Goal: Task Accomplishment & Management: Manage account settings

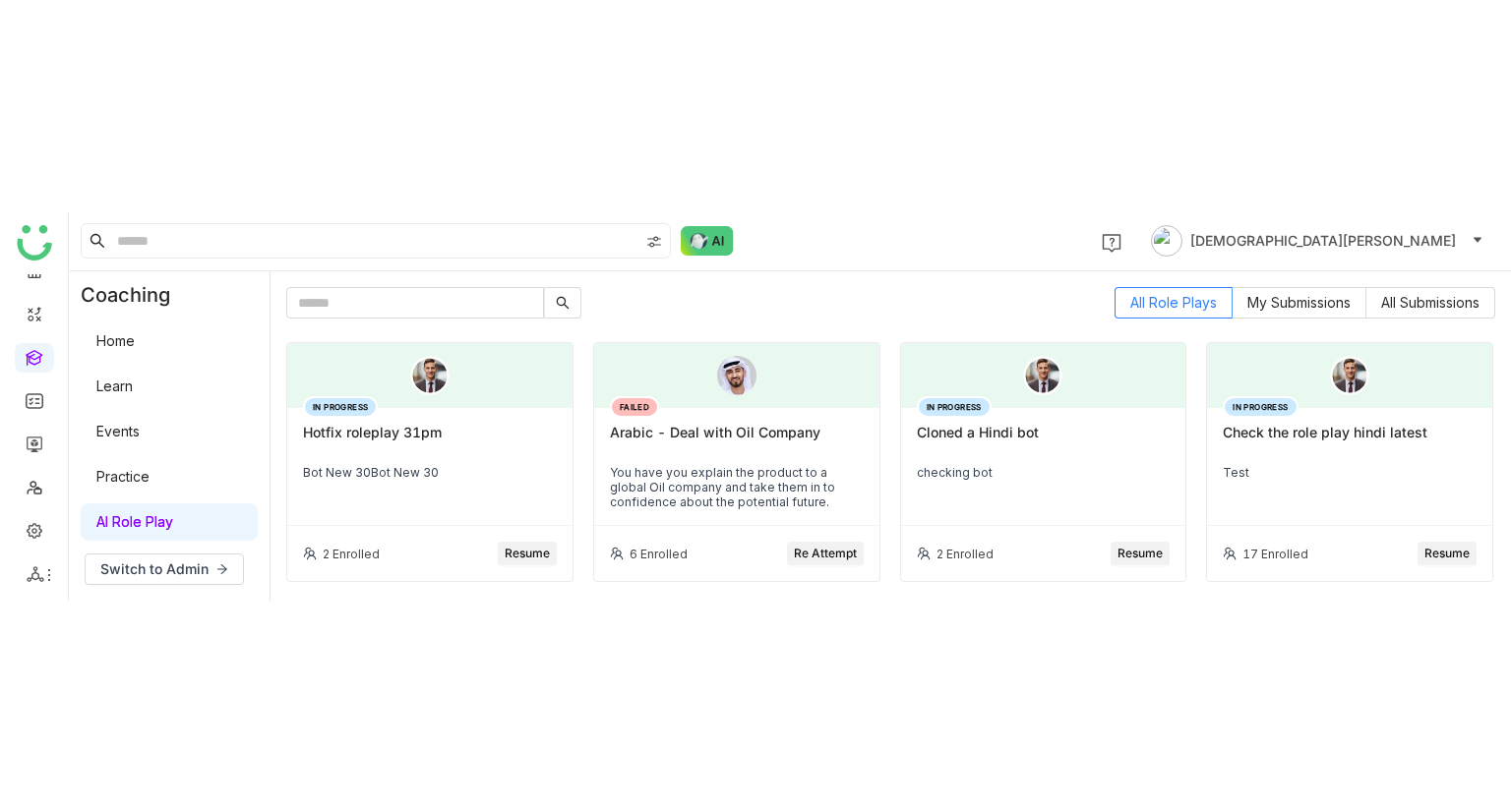
scroll to position [293, 0]
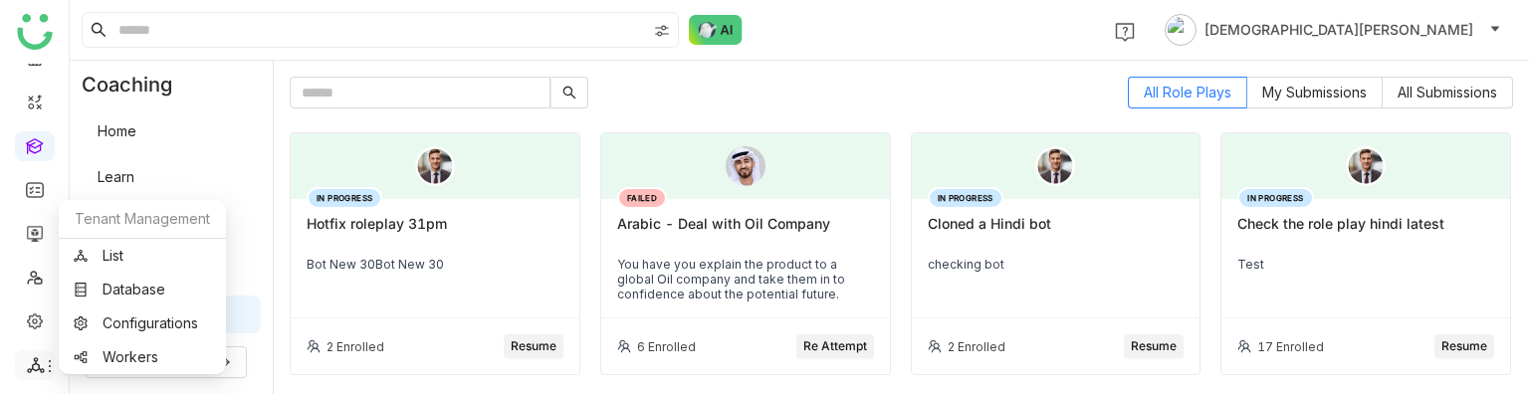
click at [30, 359] on icon at bounding box center [36, 365] width 18 height 18
click at [151, 249] on link "List" at bounding box center [142, 256] width 137 height 14
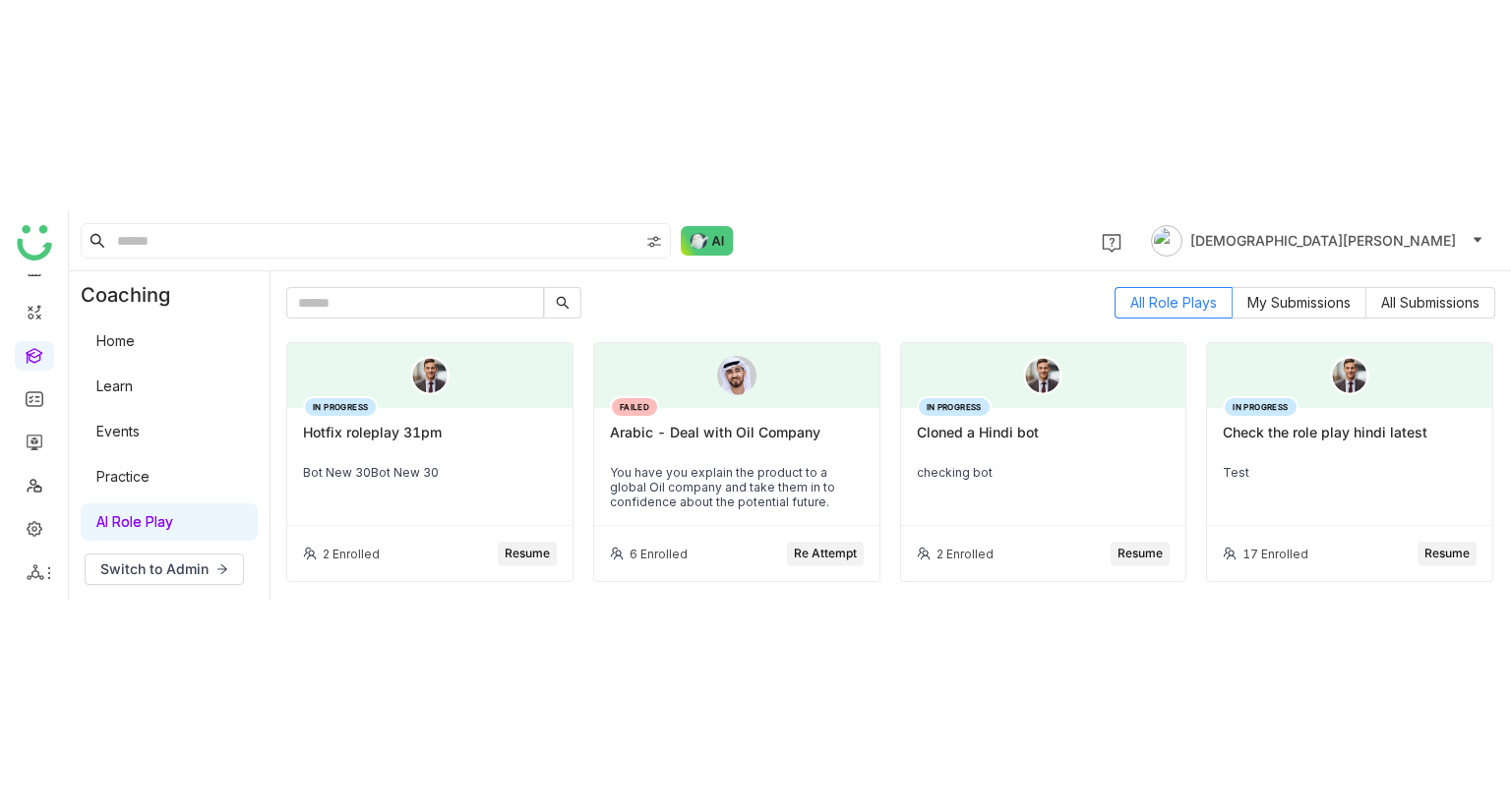
scroll to position [0, 0]
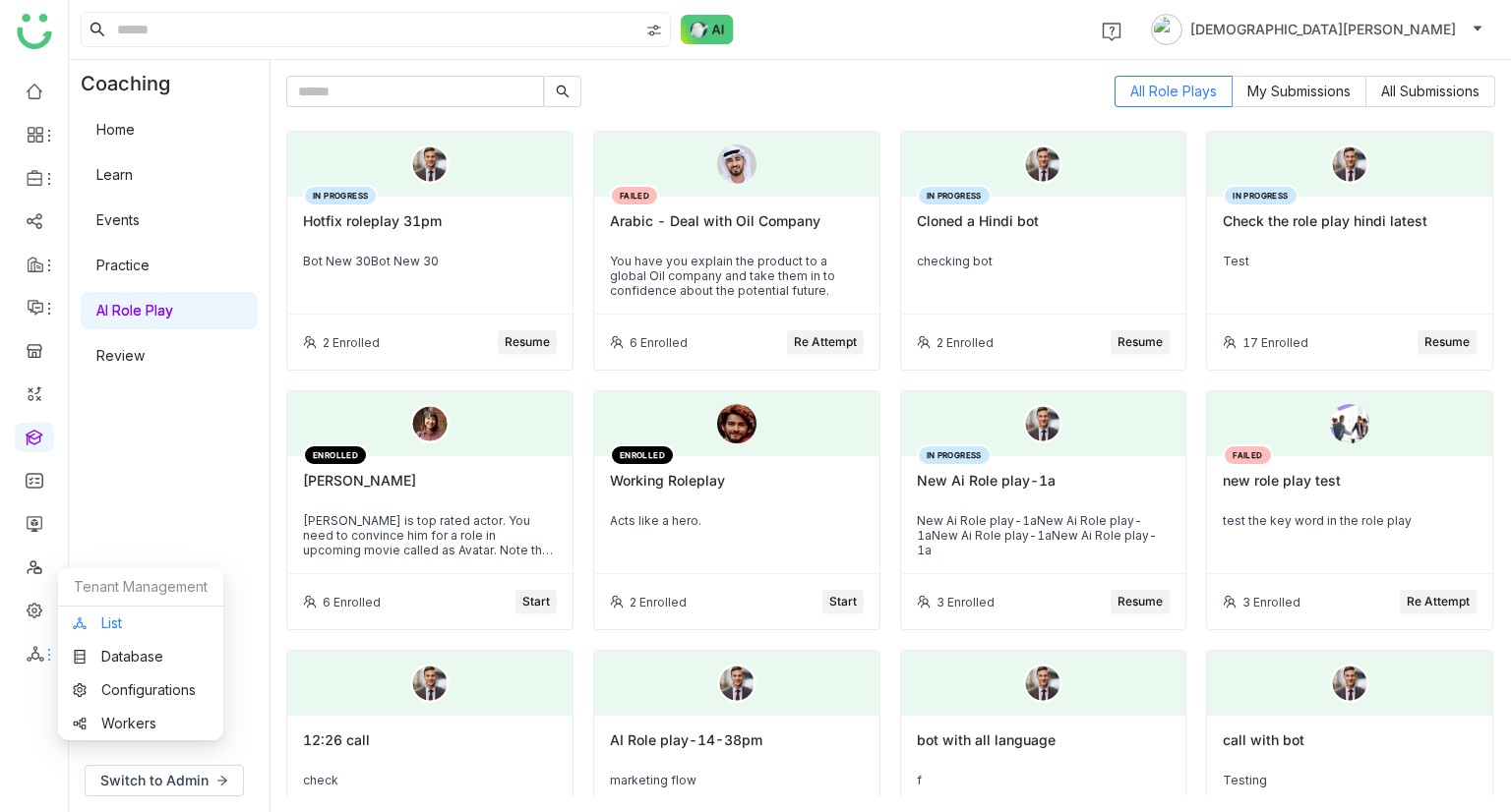
click at [129, 388] on link "List" at bounding box center [140, 623] width 135 height 14
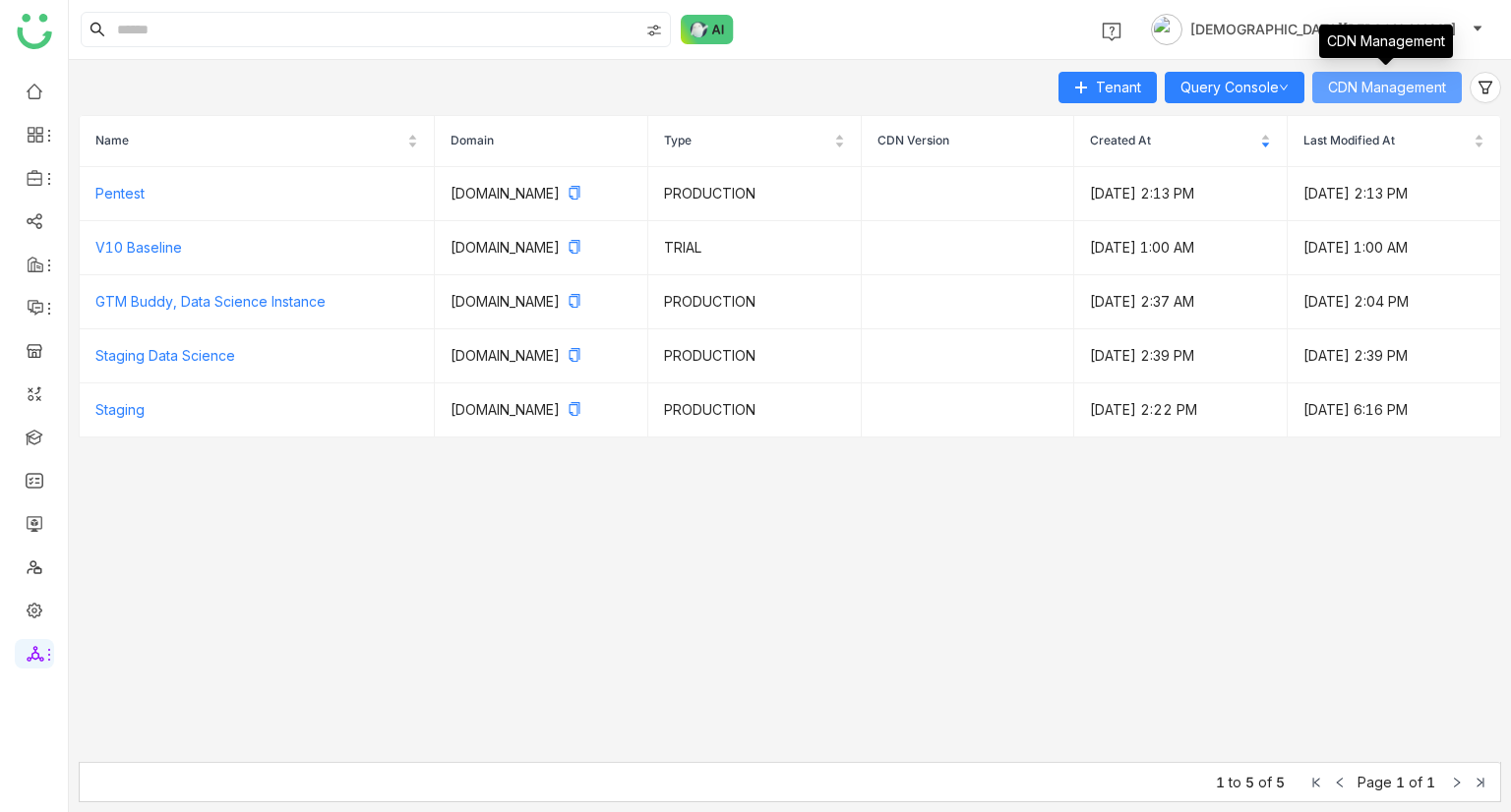
click at [1384, 92] on span "CDN Management" at bounding box center [1386, 88] width 118 height 22
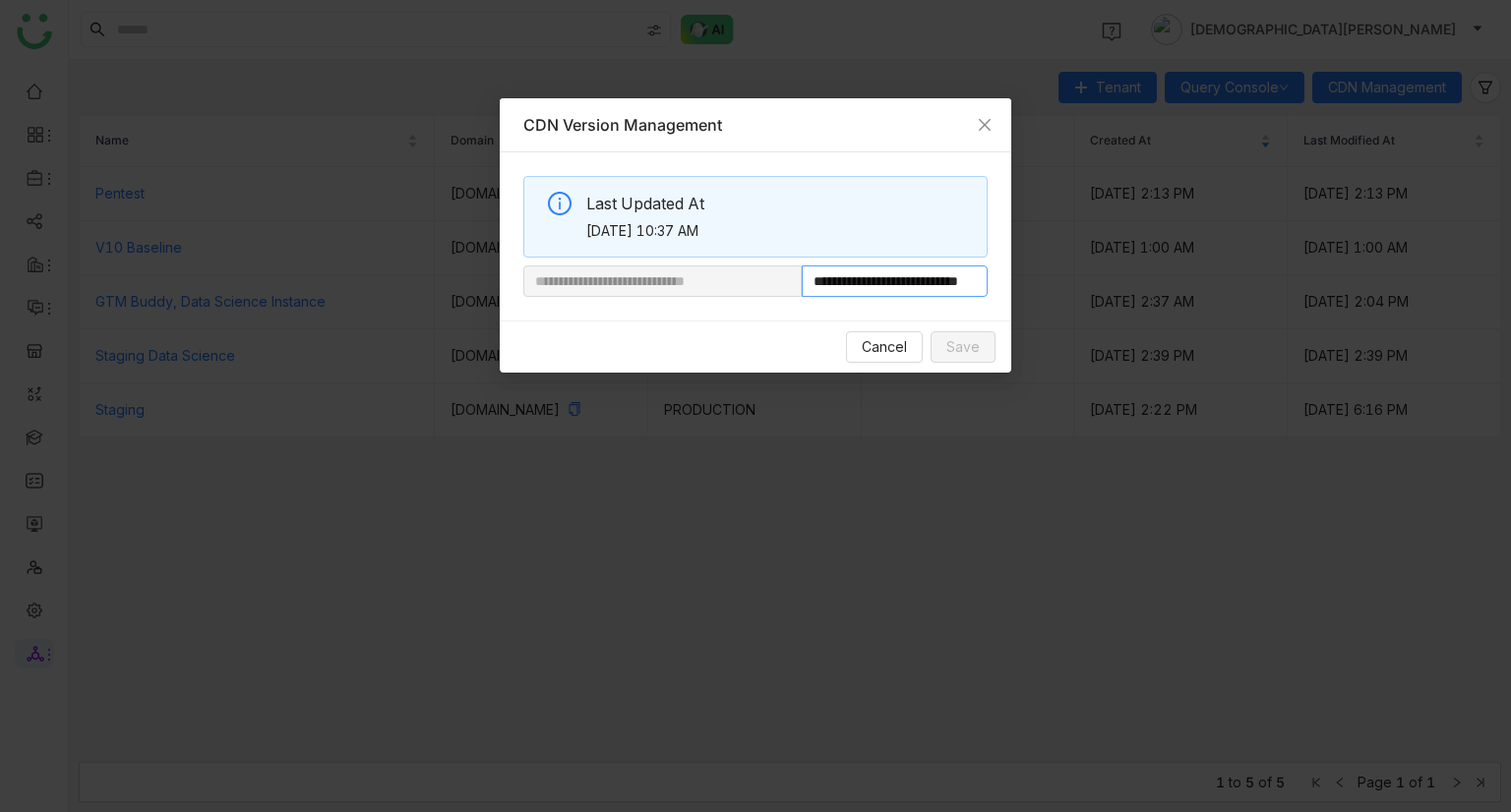
scroll to position [0, 74]
drag, startPoint x: 866, startPoint y: 282, endPoint x: 1167, endPoint y: 251, distance: 302.6
click at [1167, 251] on nz-modal-container "**********" at bounding box center [755, 406] width 1511 height 812
paste input "text"
type input "**********"
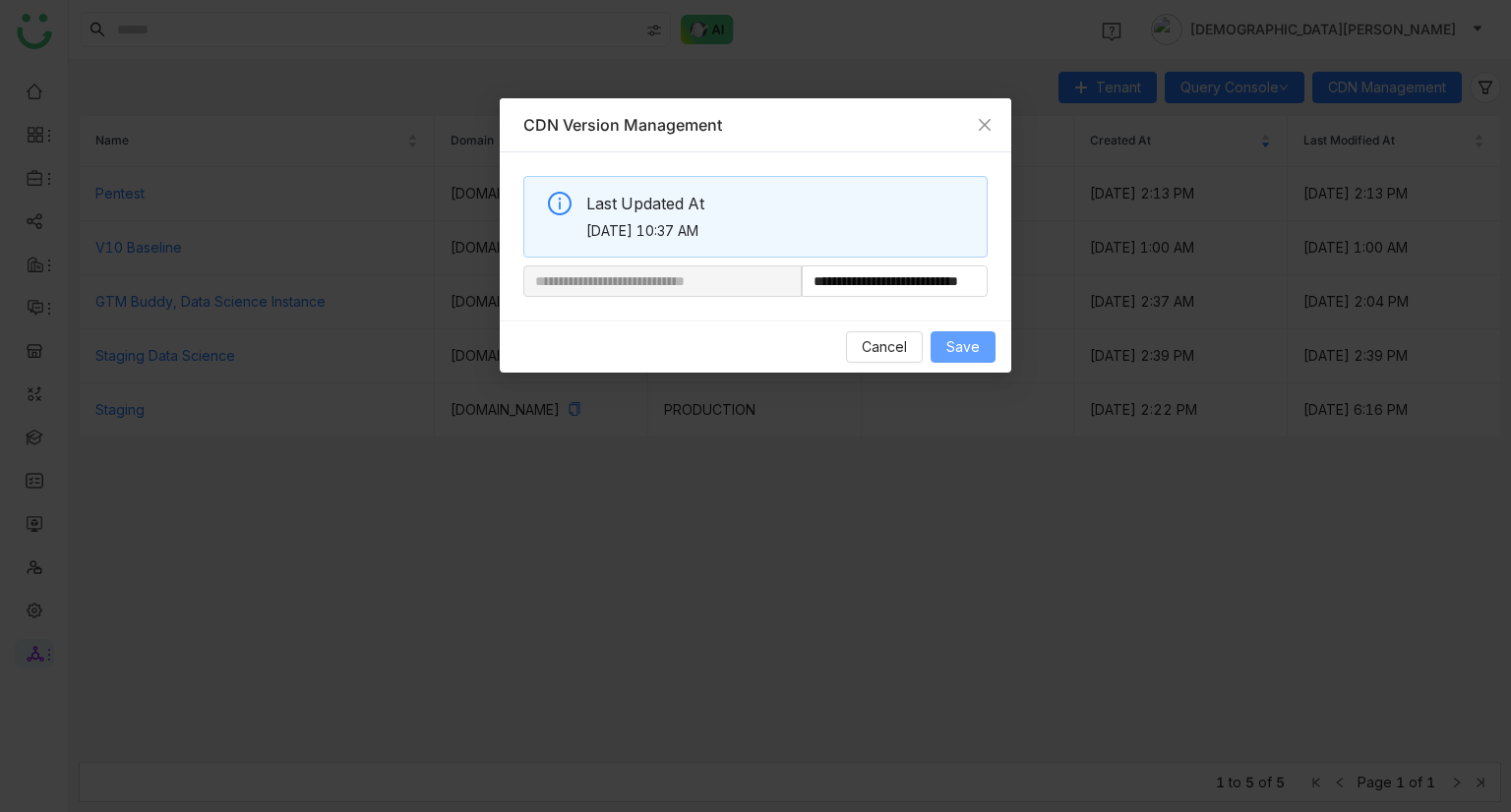
scroll to position [0, 0]
click at [967, 341] on span "Save" at bounding box center [964, 348] width 34 height 22
